Goal: Task Accomplishment & Management: Complete application form

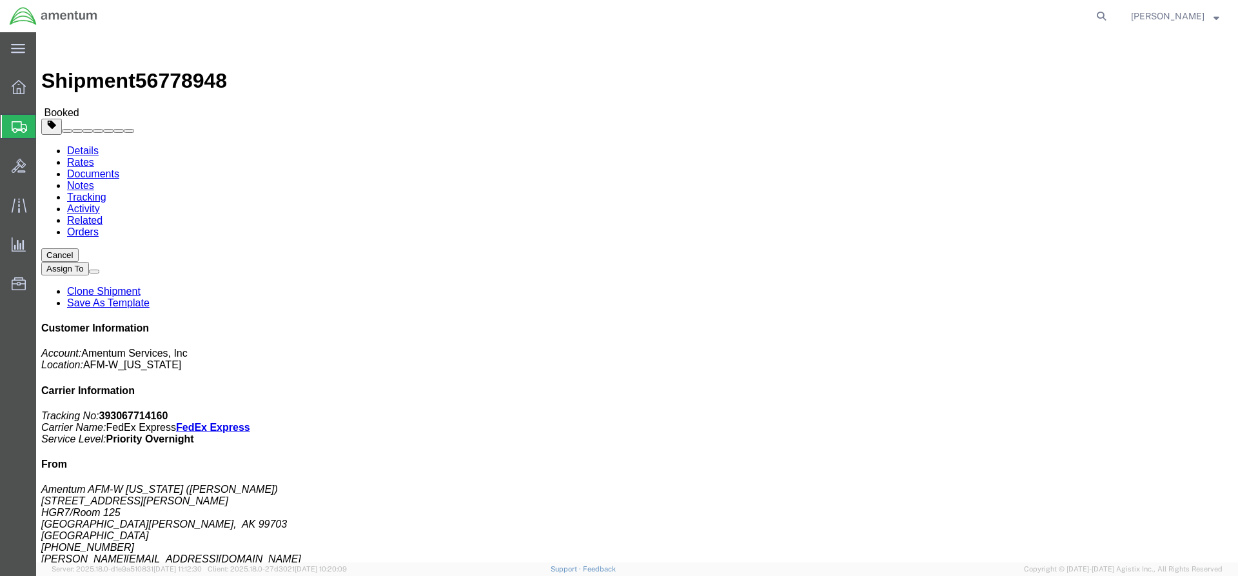
click at [0, 0] on span "Create Shipment" at bounding box center [0, 0] width 0 height 0
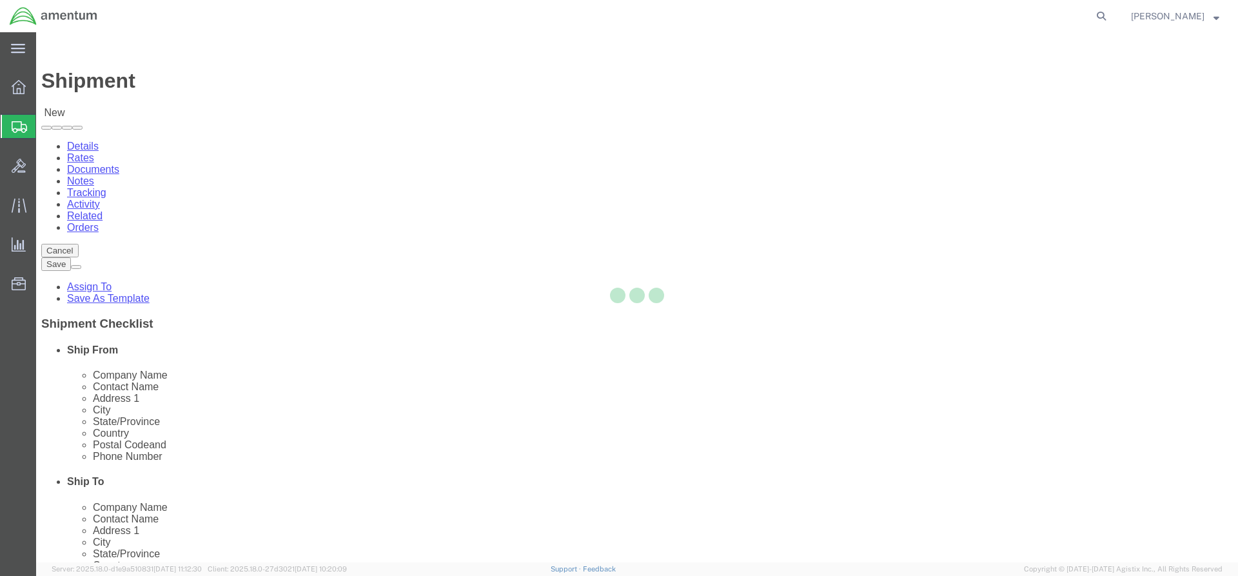
select select
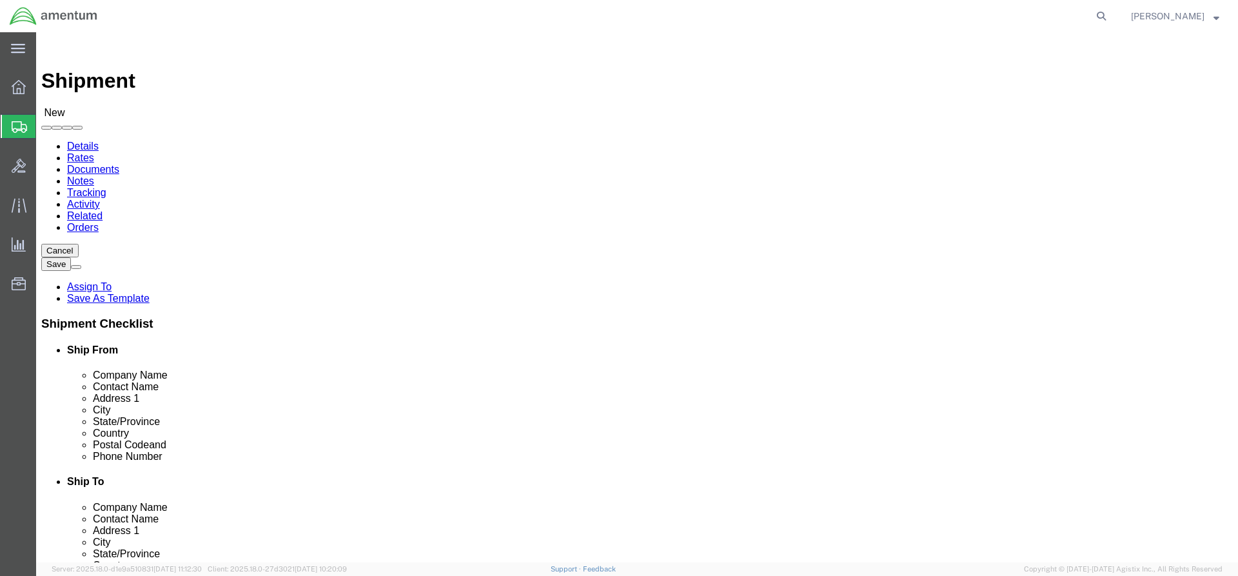
click body "Shipment New Details Rates Documents Notes Tracking Activity Related Orders Can…"
type input "h"
type input "haw"
select select "59334"
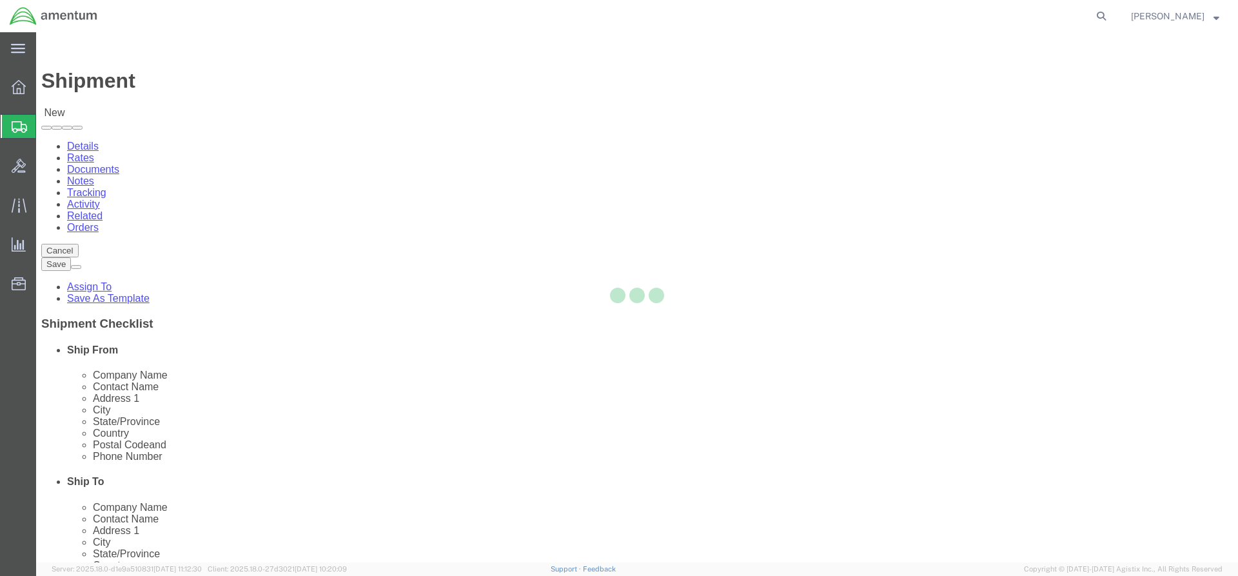
select select "HI"
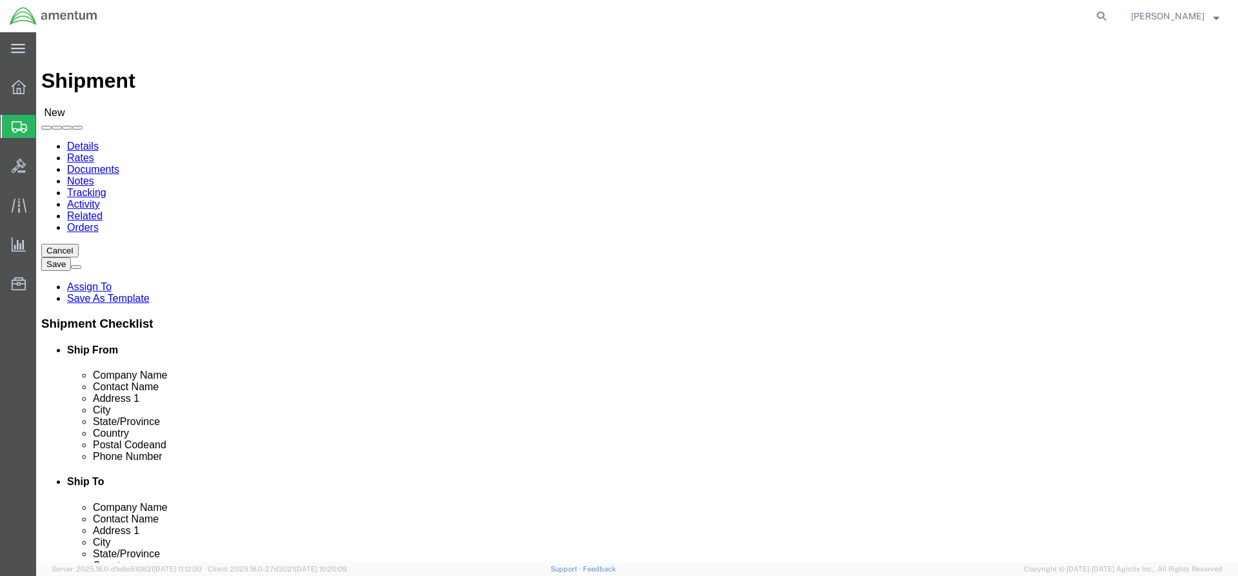
click input "text"
type input "c"
type input "[PERSON_NAME]"
click p "- Amentum - ([PERSON_NAME]) [STREET_ADDRESS][PERSON_NAME][PERSON_NAME] BLDG 114…"
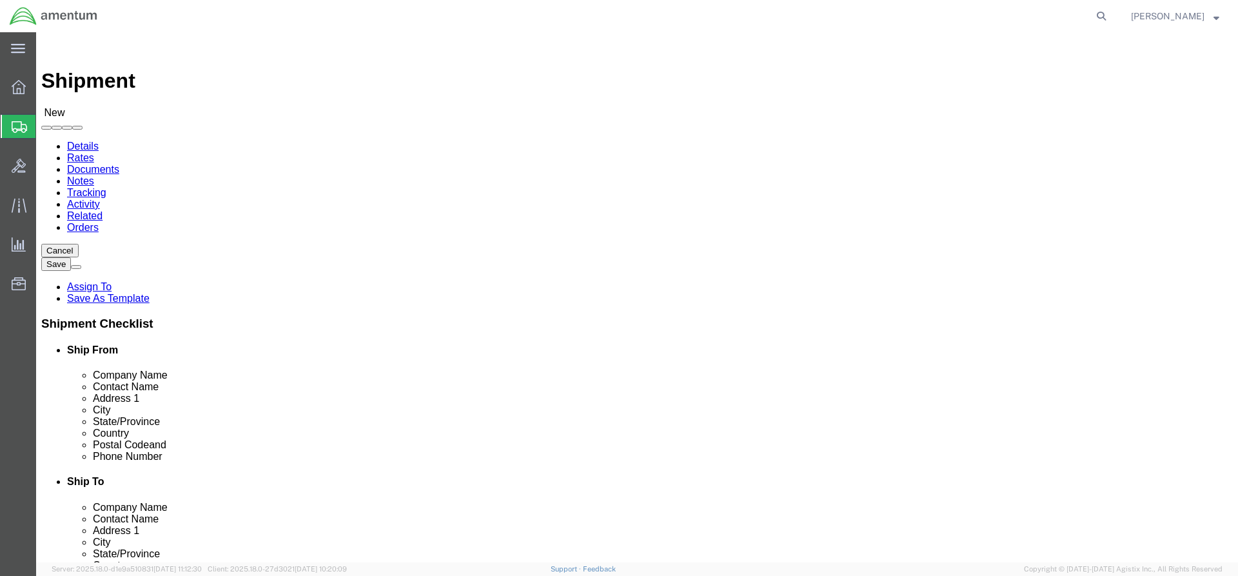
select select
select select "HI"
type input "[PERSON_NAME]"
click input "text"
type input "8087284645"
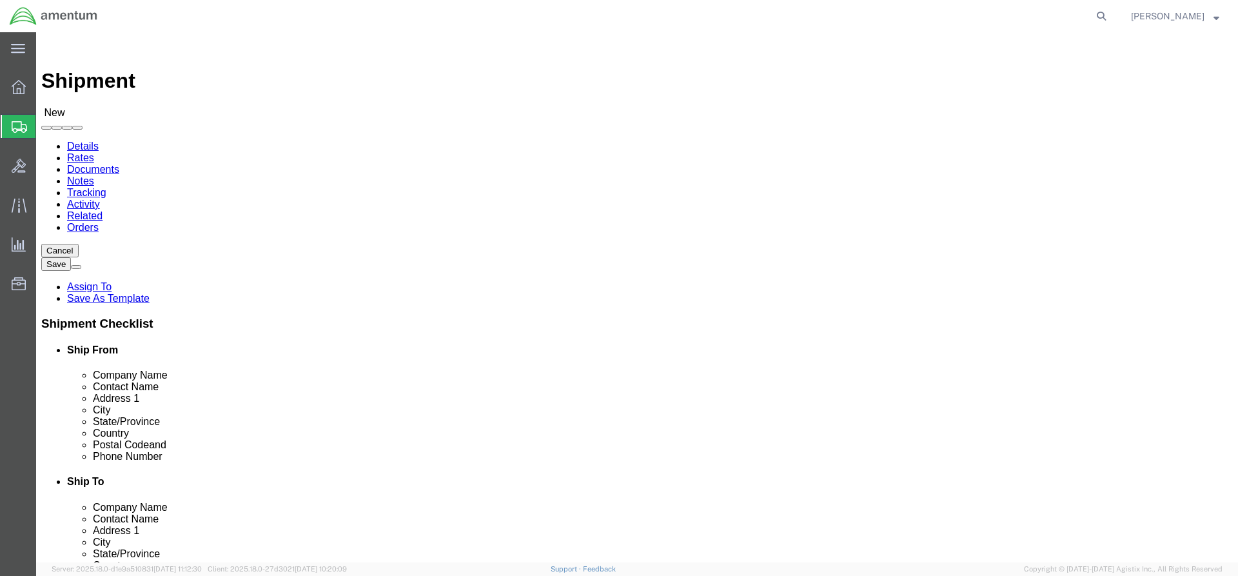
click input "text"
type input "[PERSON_NAME][EMAIL_ADDRESS][PERSON_NAME][DOMAIN_NAME]"
click input "checkbox"
checkbox input "true"
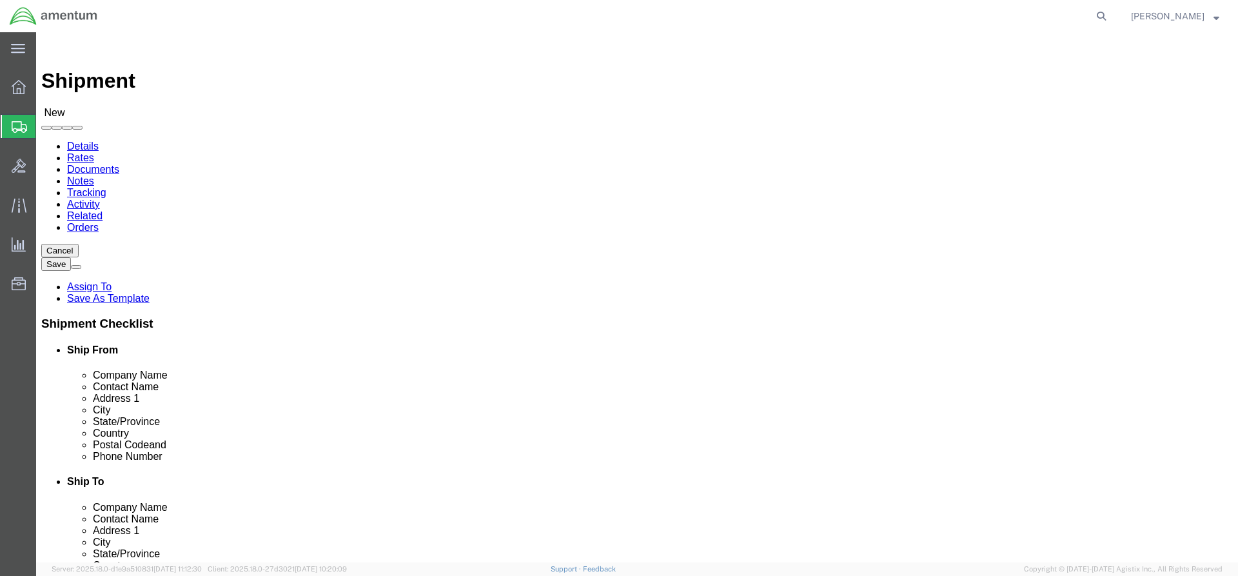
click body "Shipment New Details Rates Documents Notes Tracking Activity Related Orders Can…"
type input "[US_STATE]"
select select "59333"
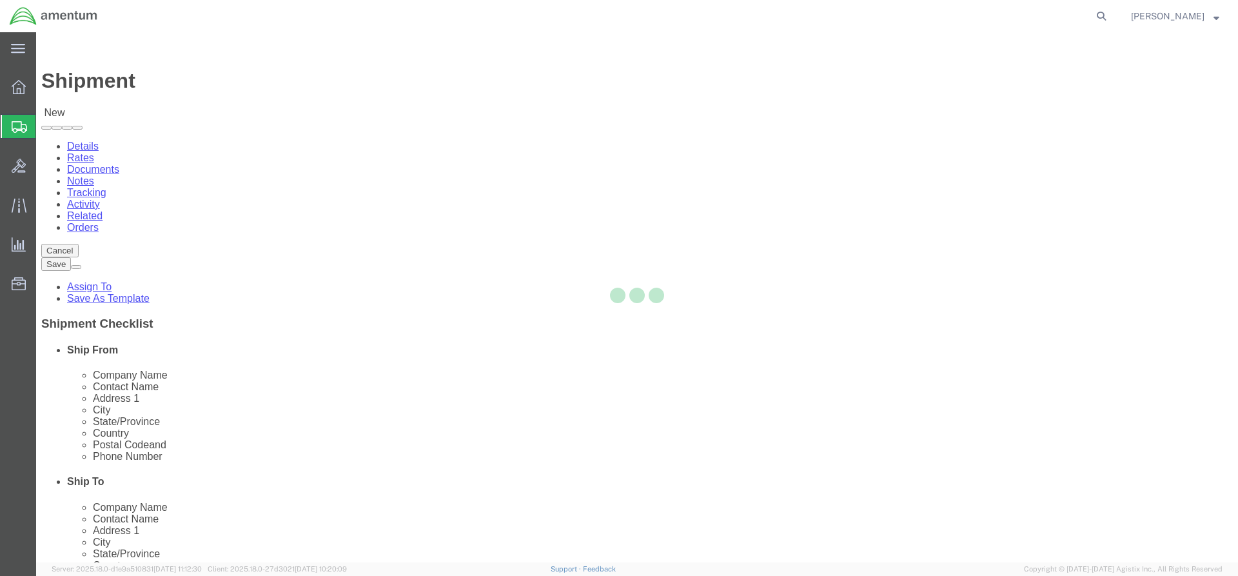
select select "AK"
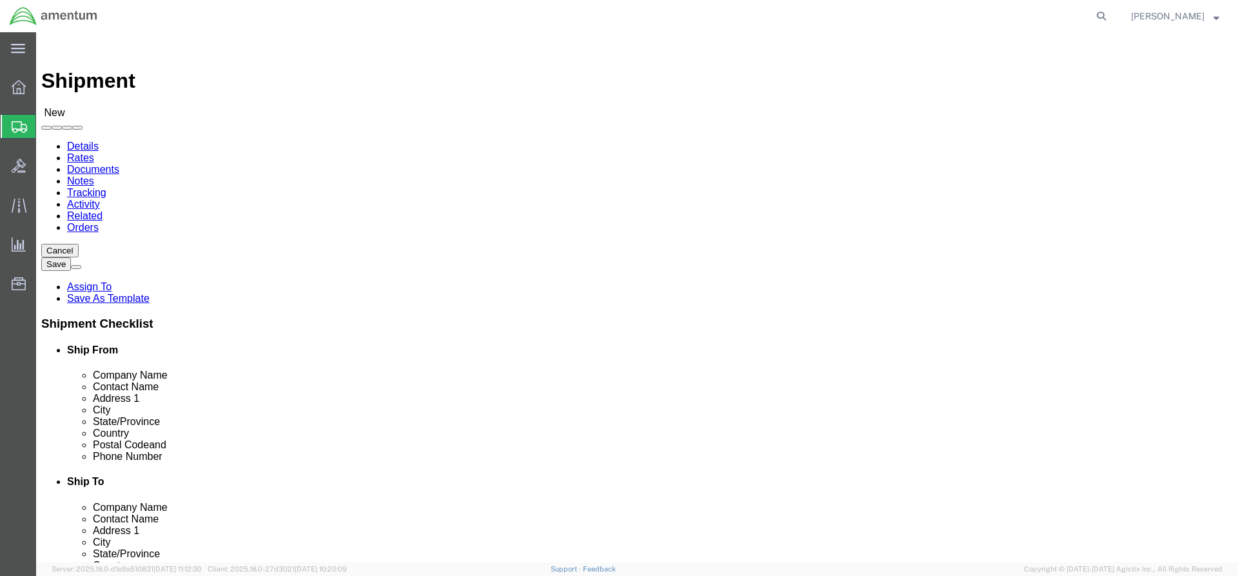
click input "text"
type input "[PERSON_NAME]"
click p "- Amentum AFM-W [US_STATE] - ([PERSON_NAME]) [STREET_ADDRESS][PERSON_NAME][PERS…"
select select
select select "AK"
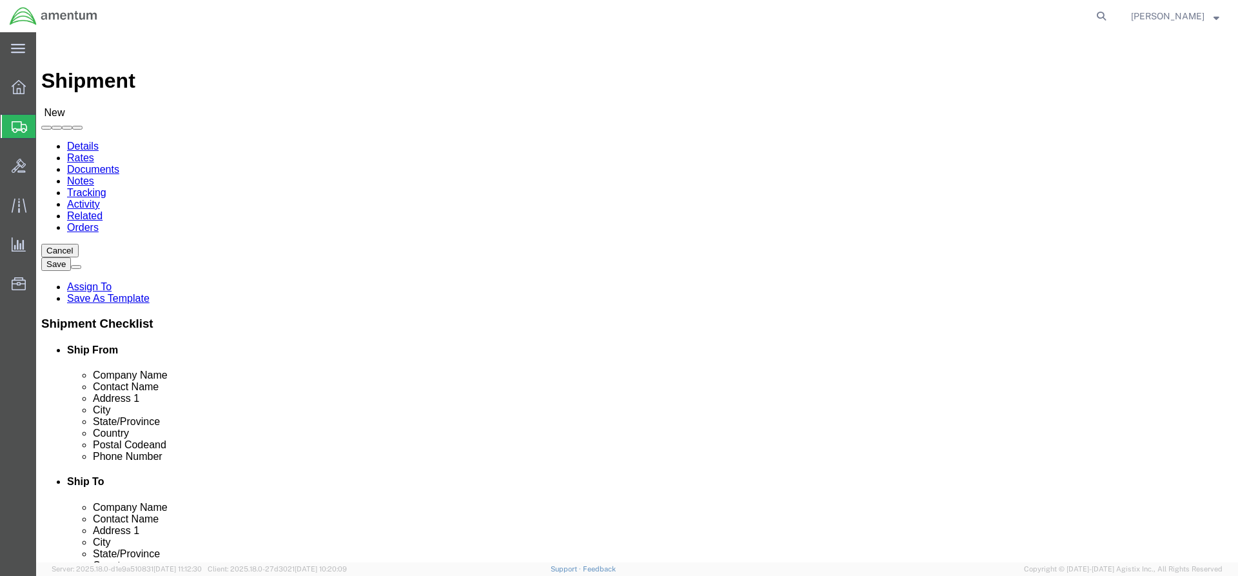
type input "[PERSON_NAME]"
click icon
click div
click button "Apply"
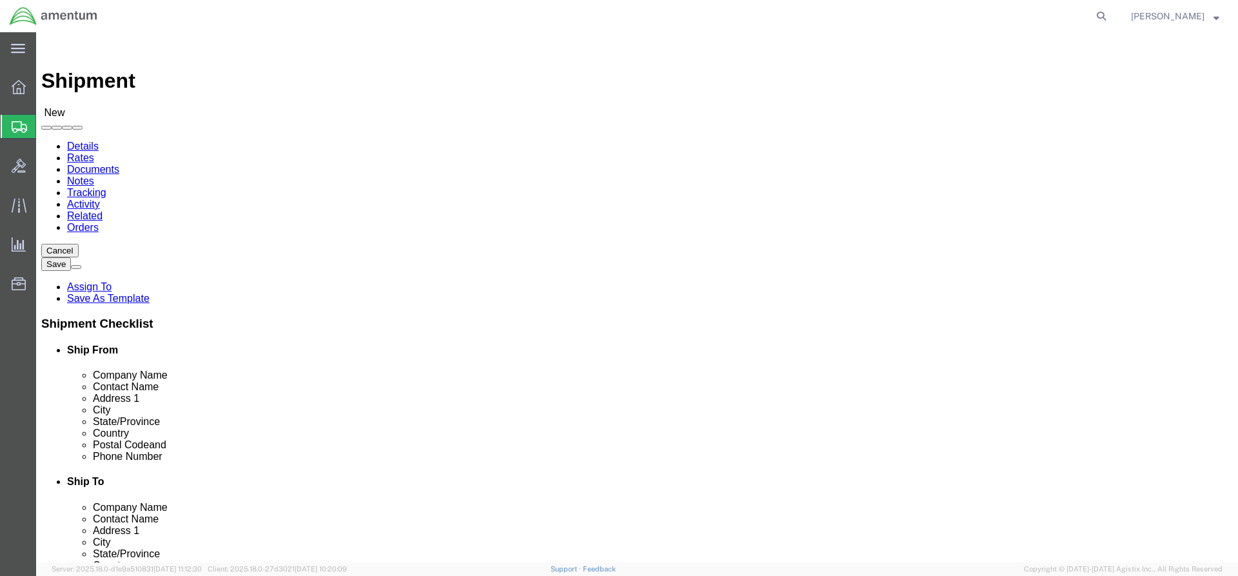
click input "text"
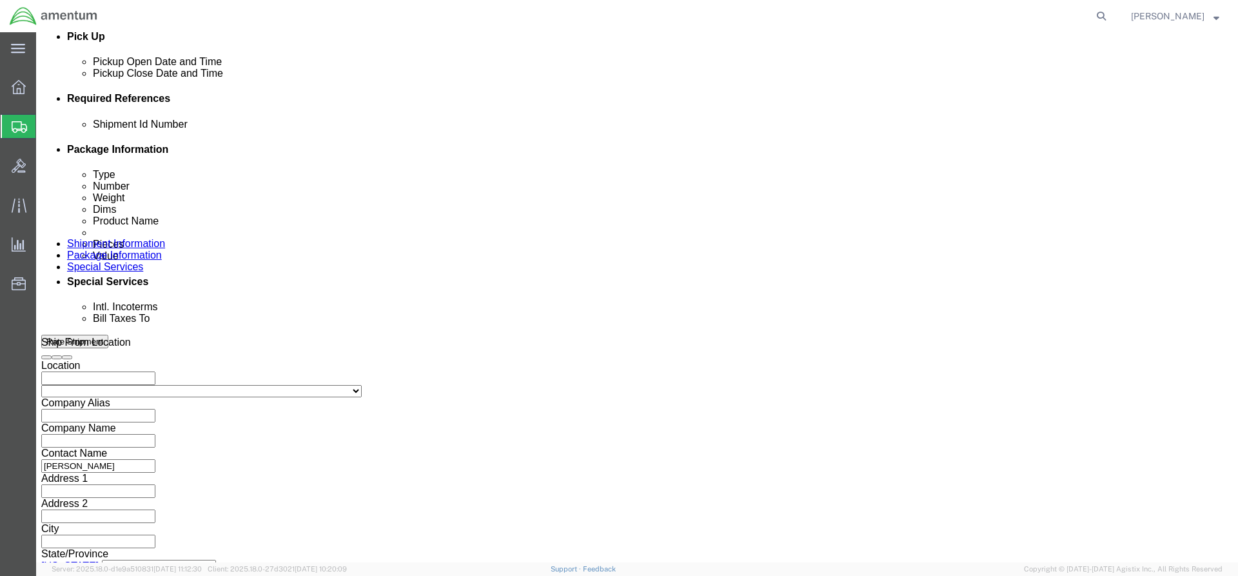
click input "text"
paste input "4999.R.2521.AK.AS.0A.[GEOGRAPHIC_DATA]00"
type input "4999.R.2521.AK.AS.0A.[GEOGRAPHIC_DATA]00"
click button "Continue"
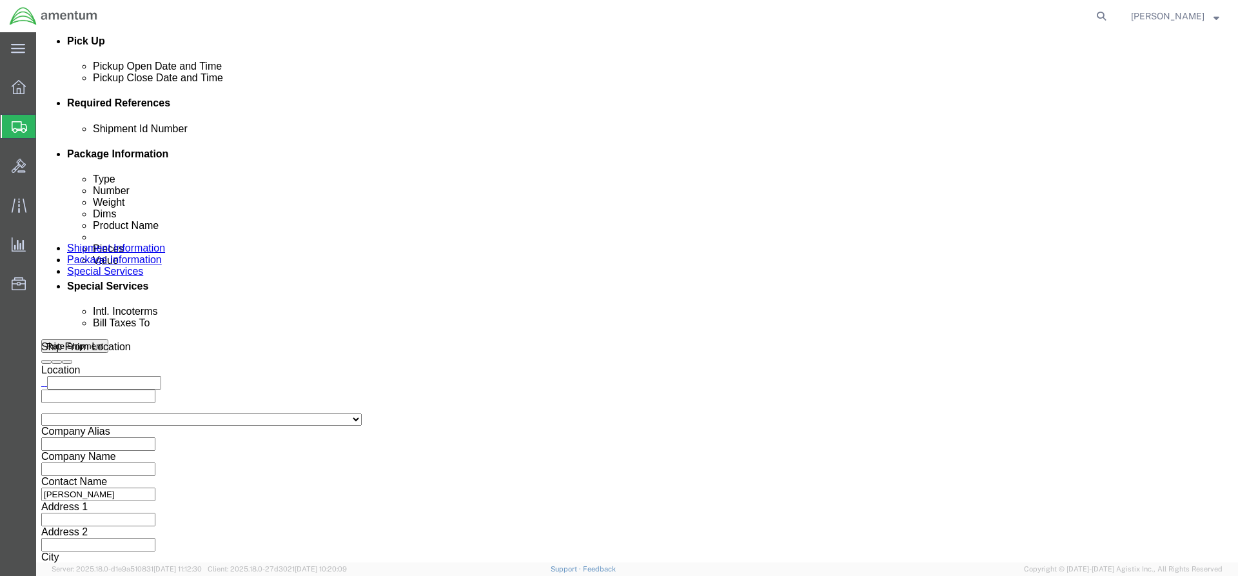
select select "ENV"
type input "9.50"
type input "12.50"
type input "0.25"
type input "1"
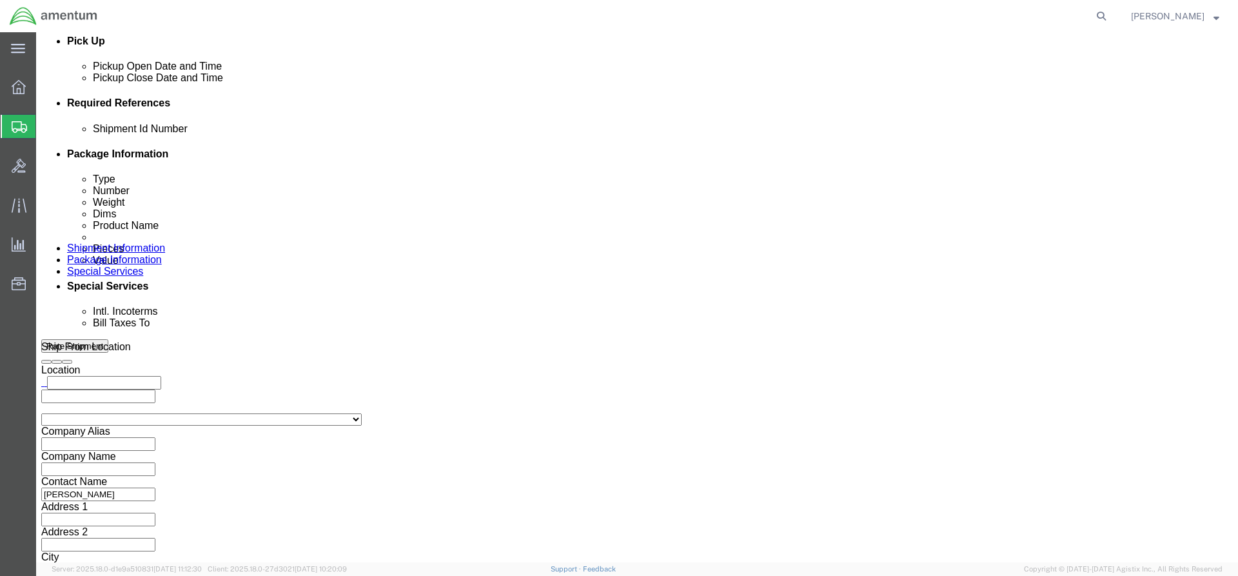
click link "Add Content"
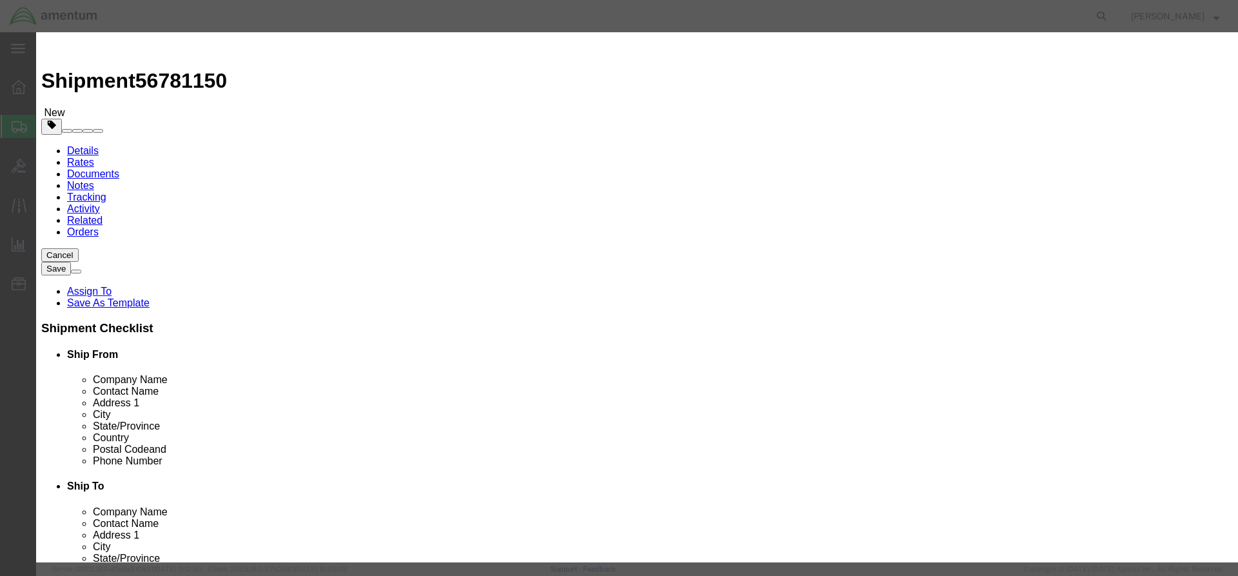
click input "text"
type input "p"
type input "Pins"
click input "0"
click input "text"
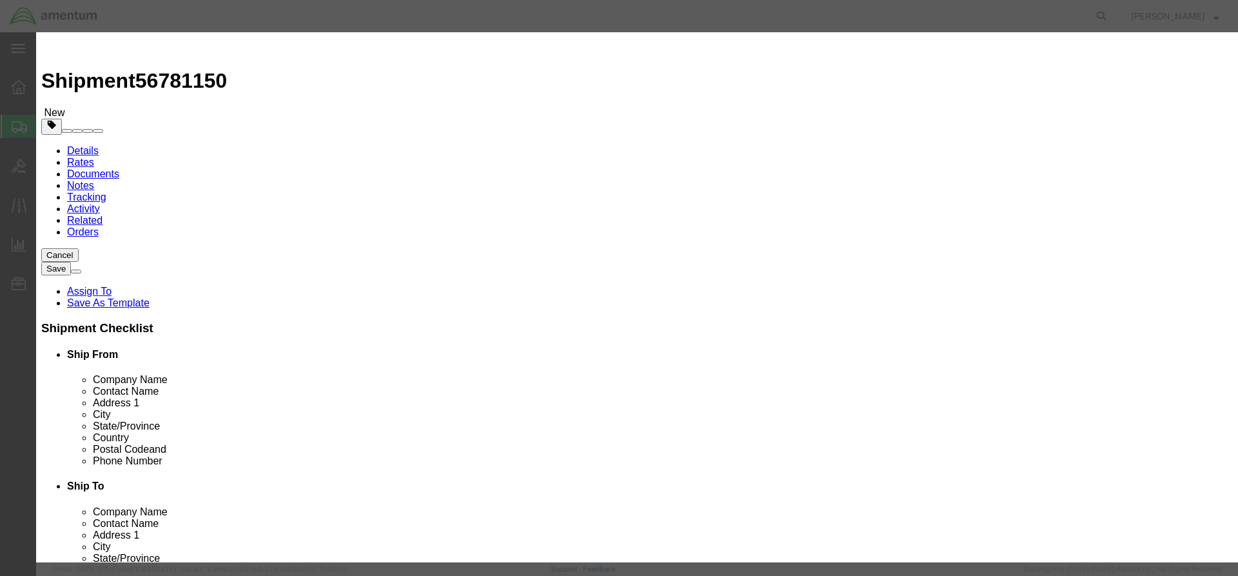
drag, startPoint x: 404, startPoint y: 121, endPoint x: 348, endPoint y: 127, distance: 57.1
click div "Pieces 04 Select Bag Barrels 100Board Feet Bottle Box Blister Pack Carats Can C…"
type input "4"
click input "text"
type input "43.64"
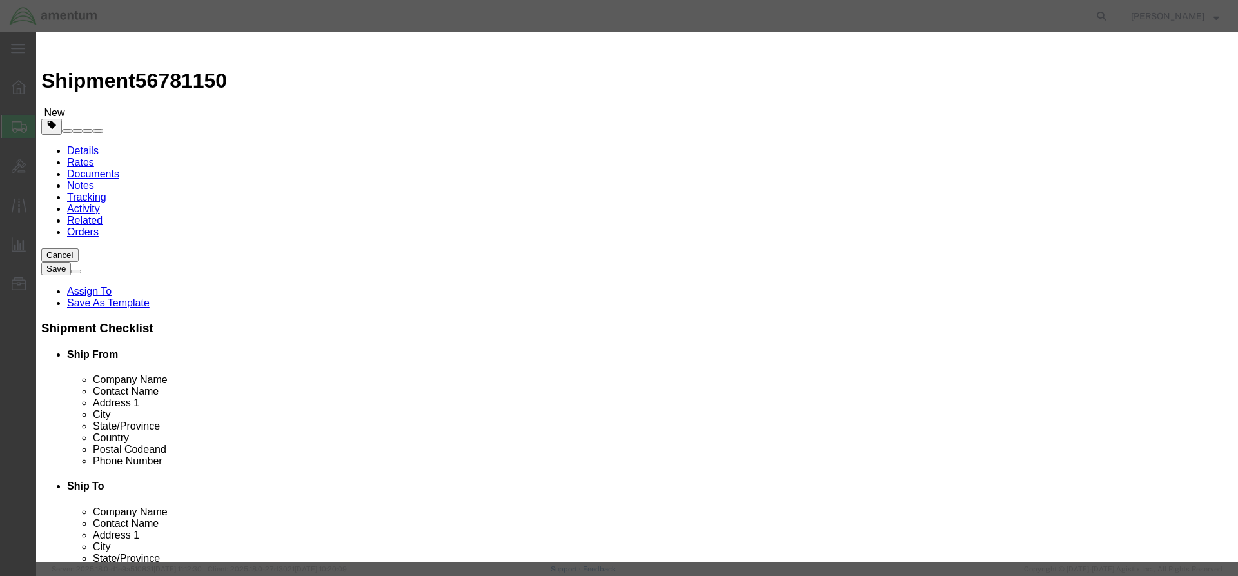
select select "50"
select select "US"
click button "Save & Close"
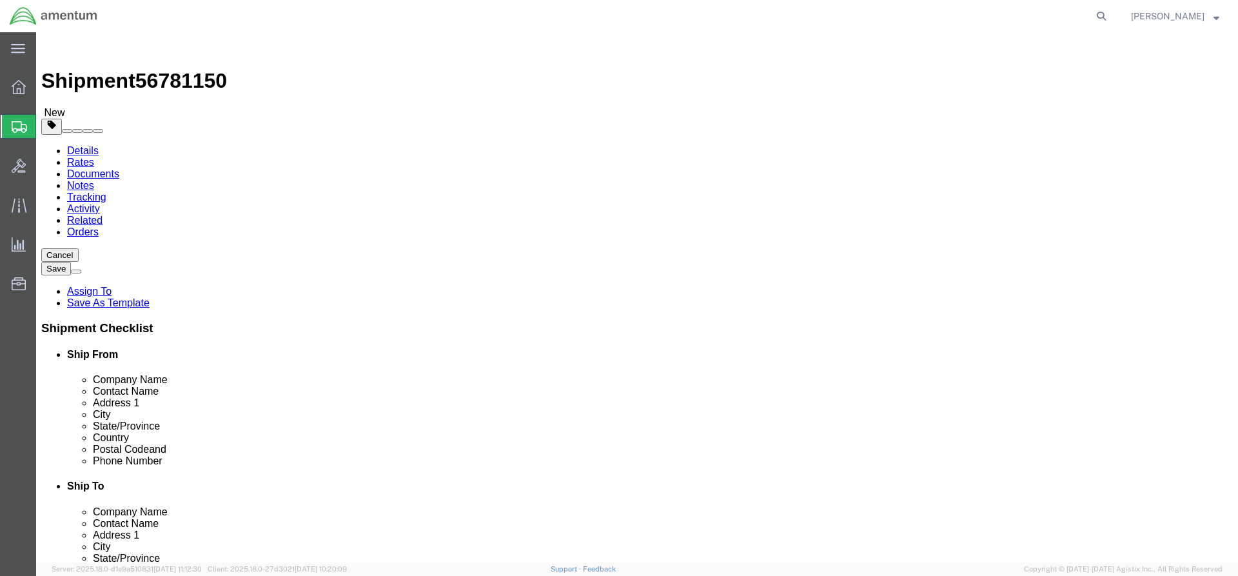
click button "Continue"
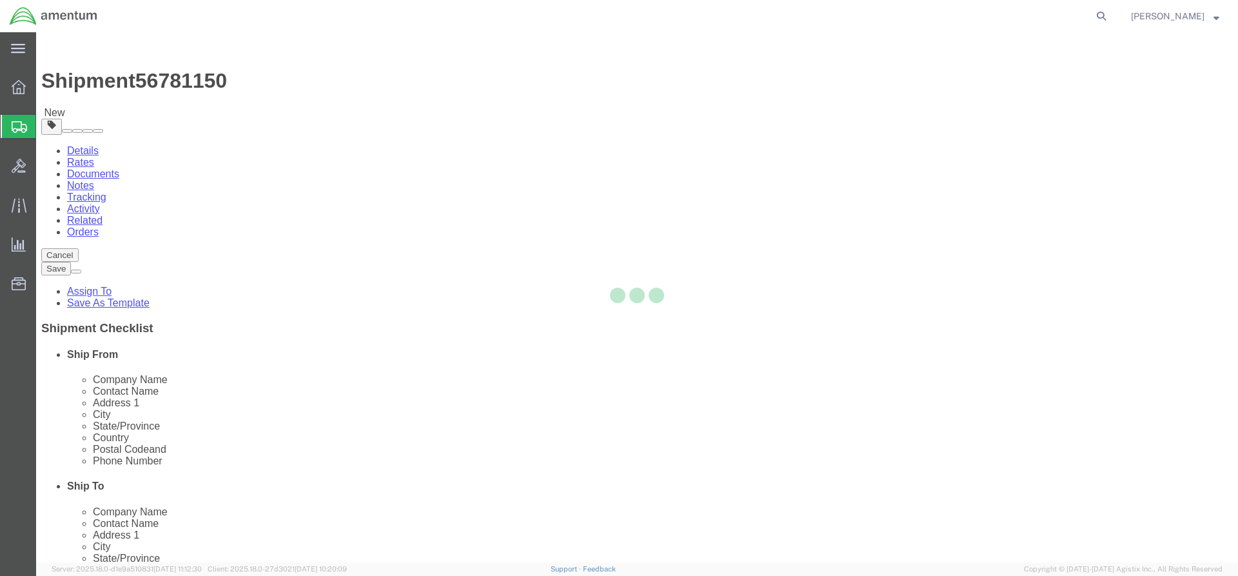
select select
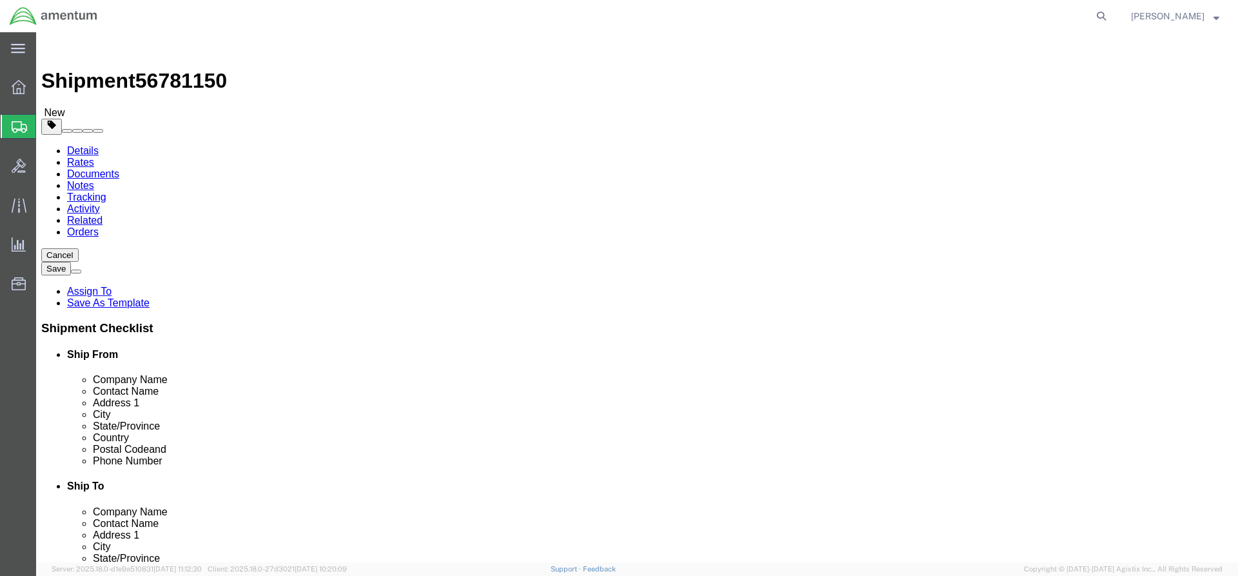
click button "Rate Shipment"
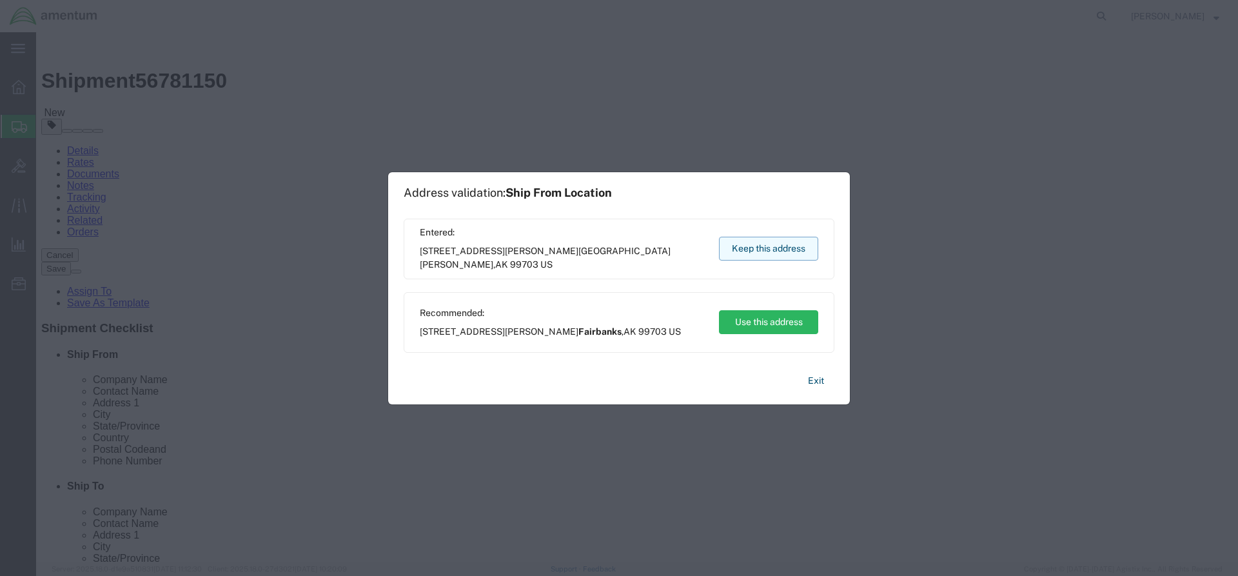
click at [779, 253] on button "Keep this address" at bounding box center [768, 249] width 99 height 24
